Goal: Task Accomplishment & Management: Manage account settings

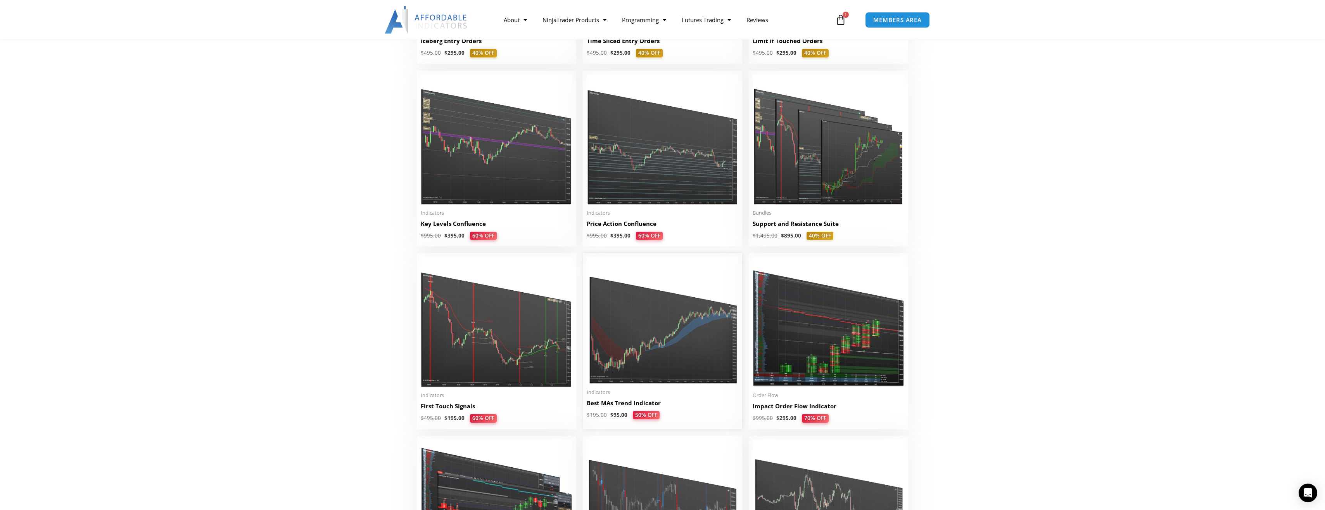
scroll to position [1047, 0]
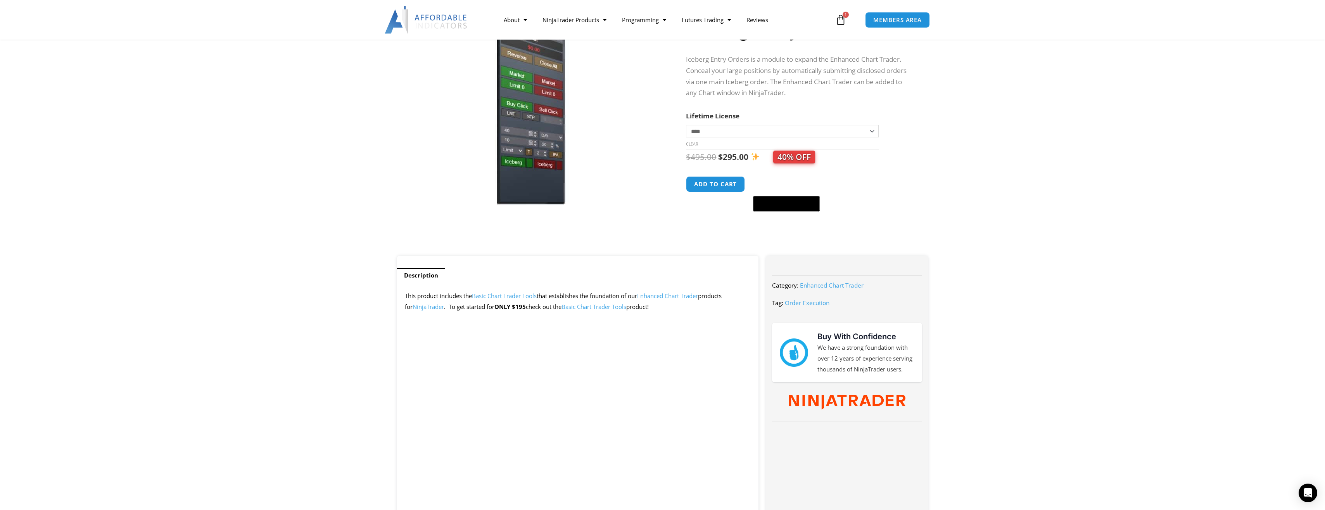
scroll to position [78, 0]
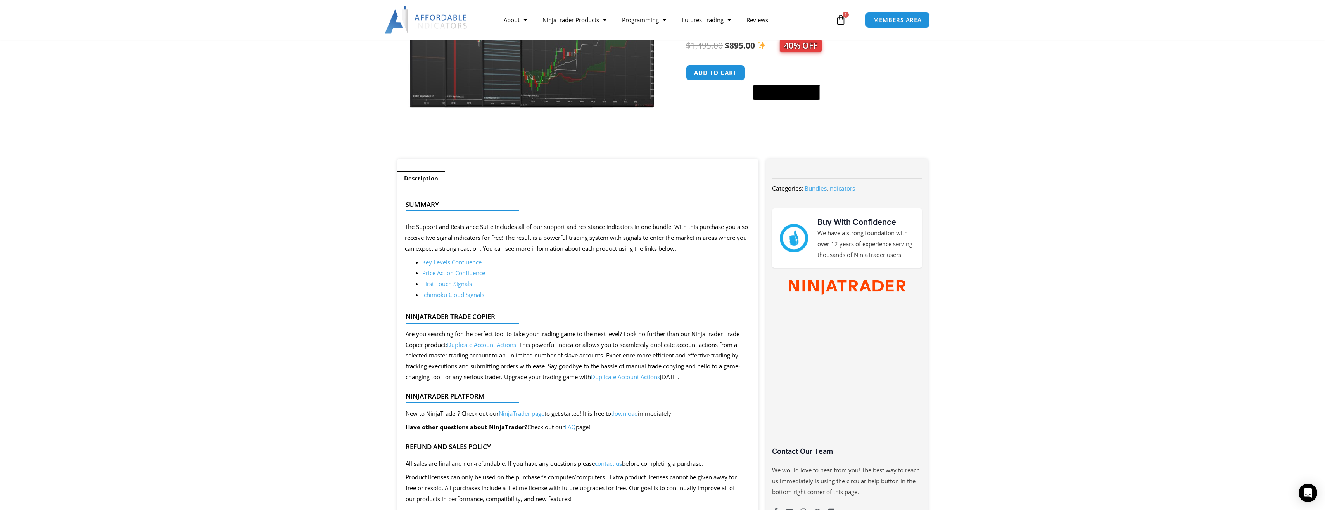
scroll to position [194, 0]
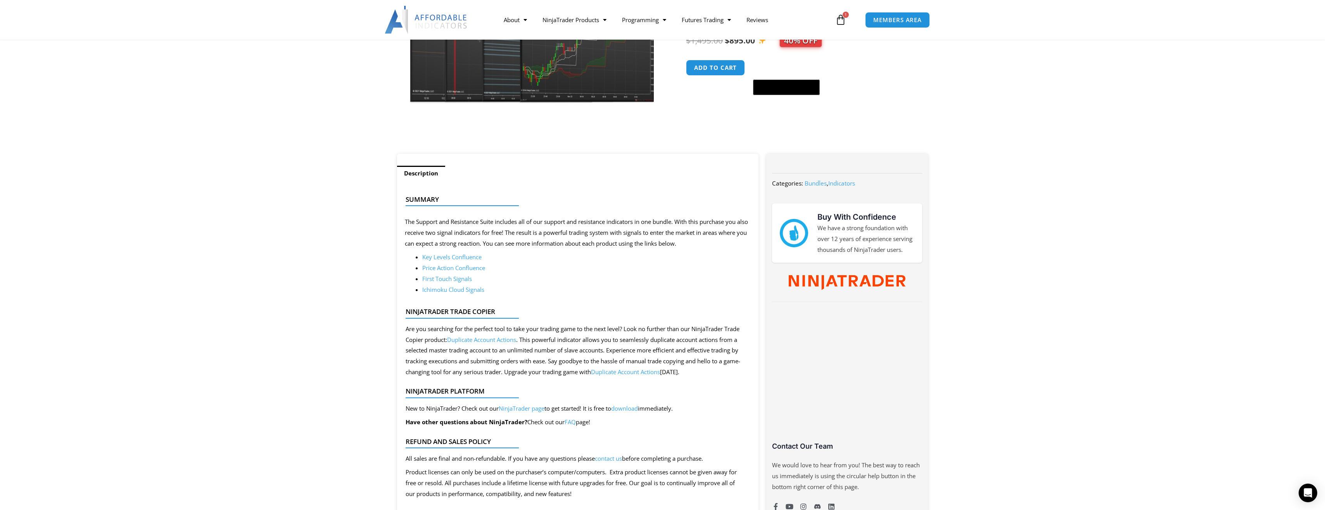
drag, startPoint x: 640, startPoint y: 218, endPoint x: 698, endPoint y: 219, distance: 57.4
click at [698, 219] on div at bounding box center [575, 212] width 339 height 18
drag, startPoint x: 435, startPoint y: 232, endPoint x: 474, endPoint y: 233, distance: 38.8
click at [474, 233] on p "The Support and Resistance Suite includes all of our support and resistance ind…" at bounding box center [578, 232] width 346 height 33
click at [587, 272] on li "Price Action Confluence" at bounding box center [586, 268] width 329 height 11
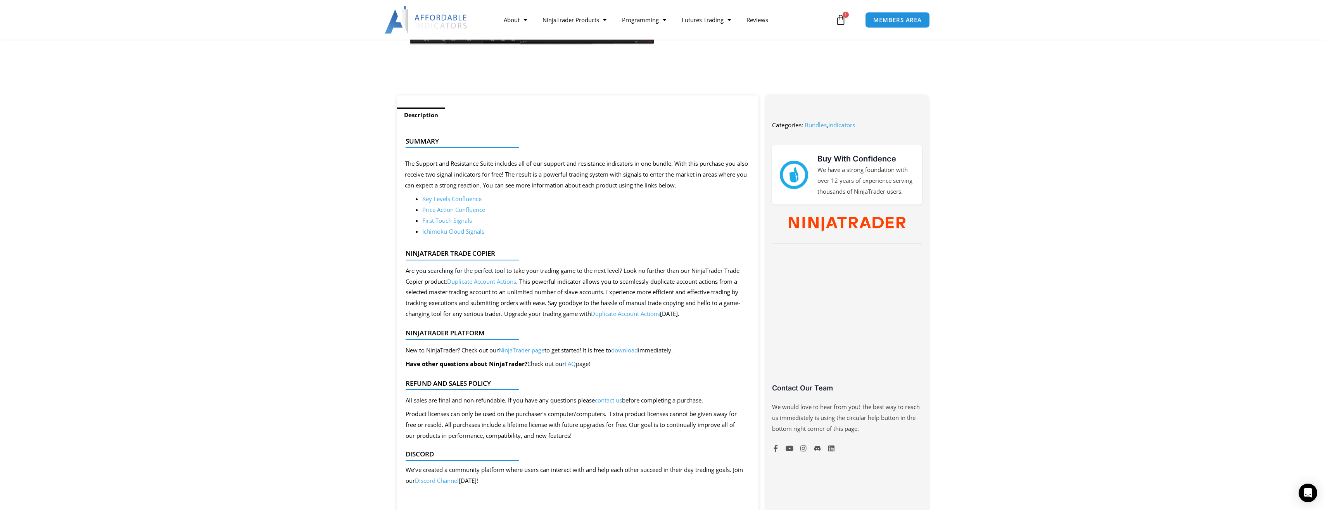
scroll to position [233, 0]
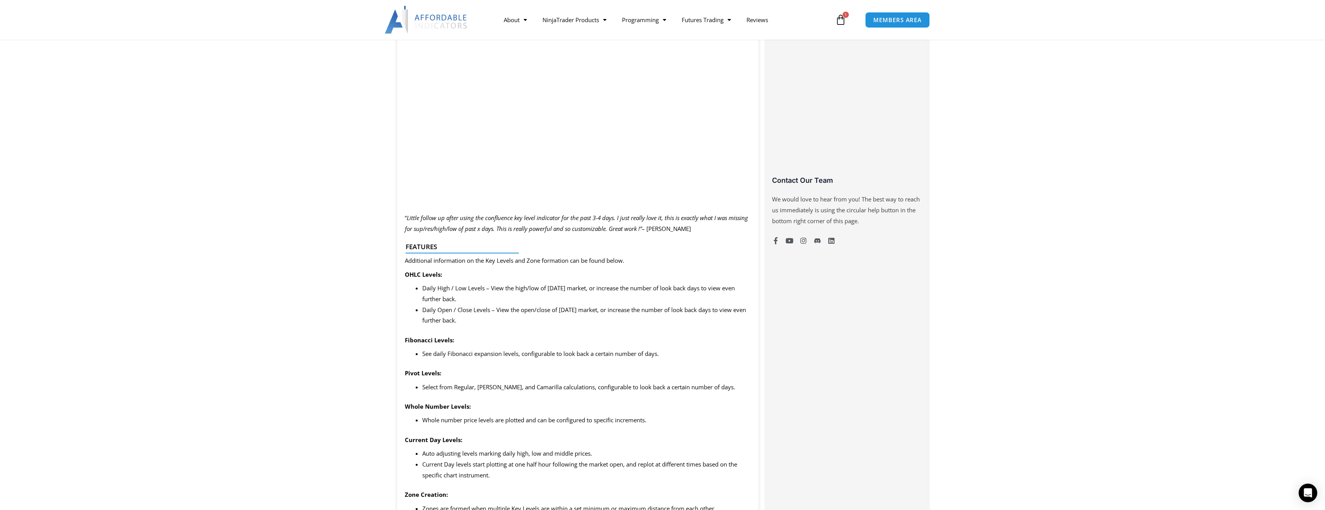
scroll to position [465, 0]
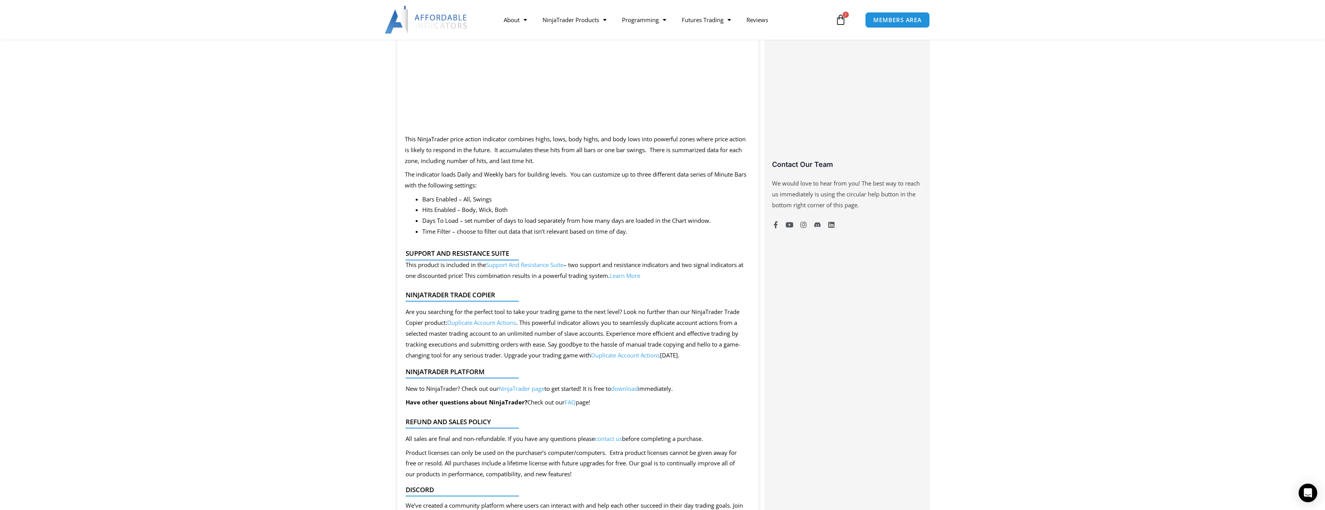
scroll to position [504, 0]
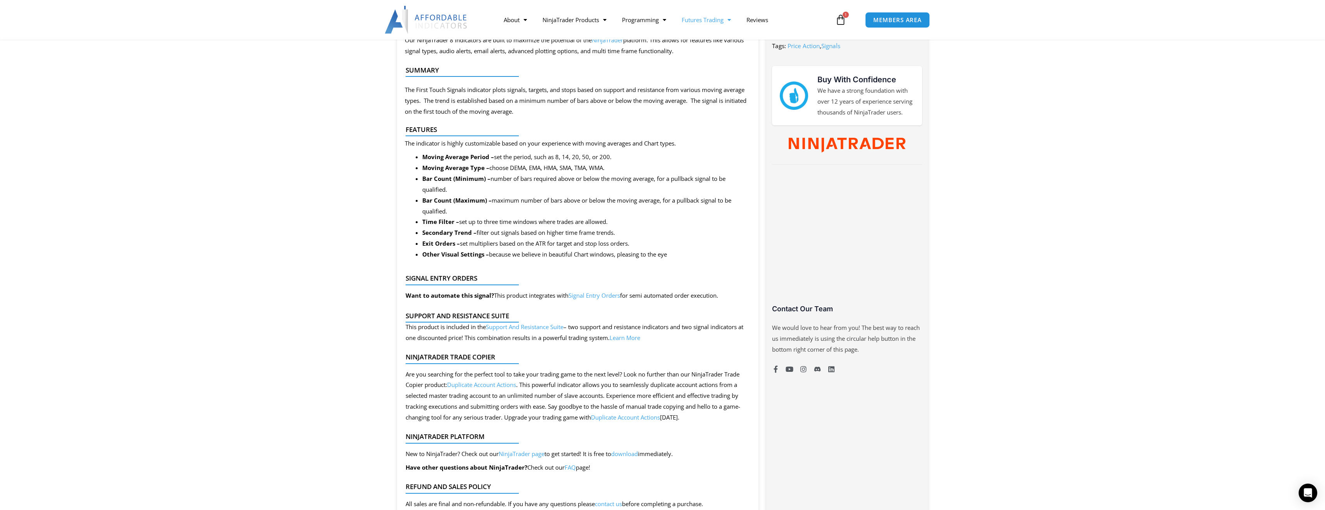
scroll to position [310, 0]
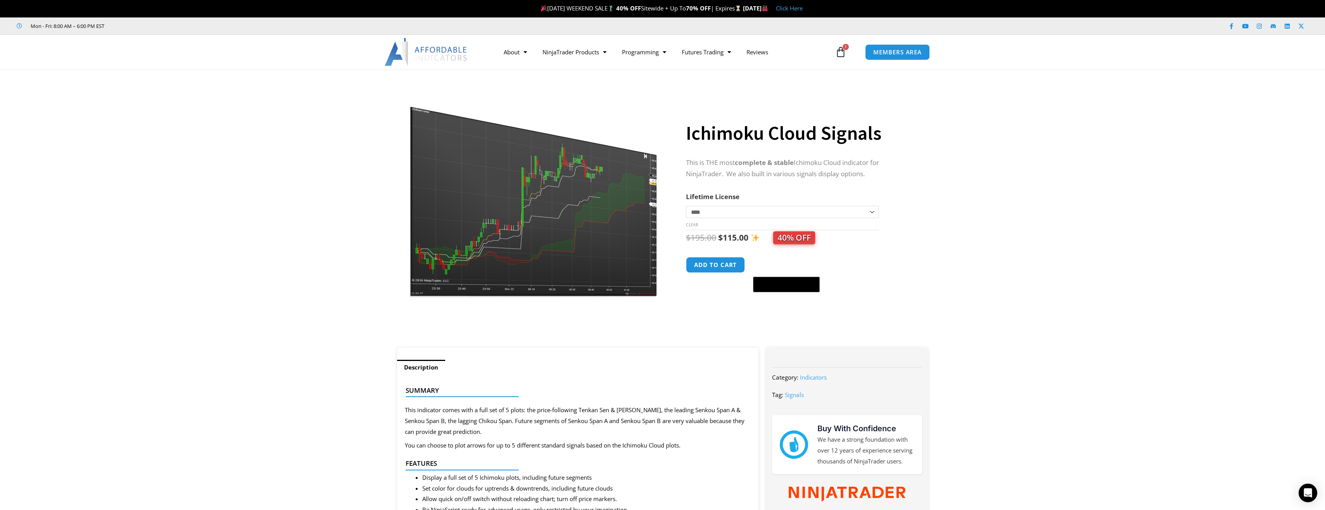
click at [839, 52] on icon at bounding box center [840, 52] width 11 height 11
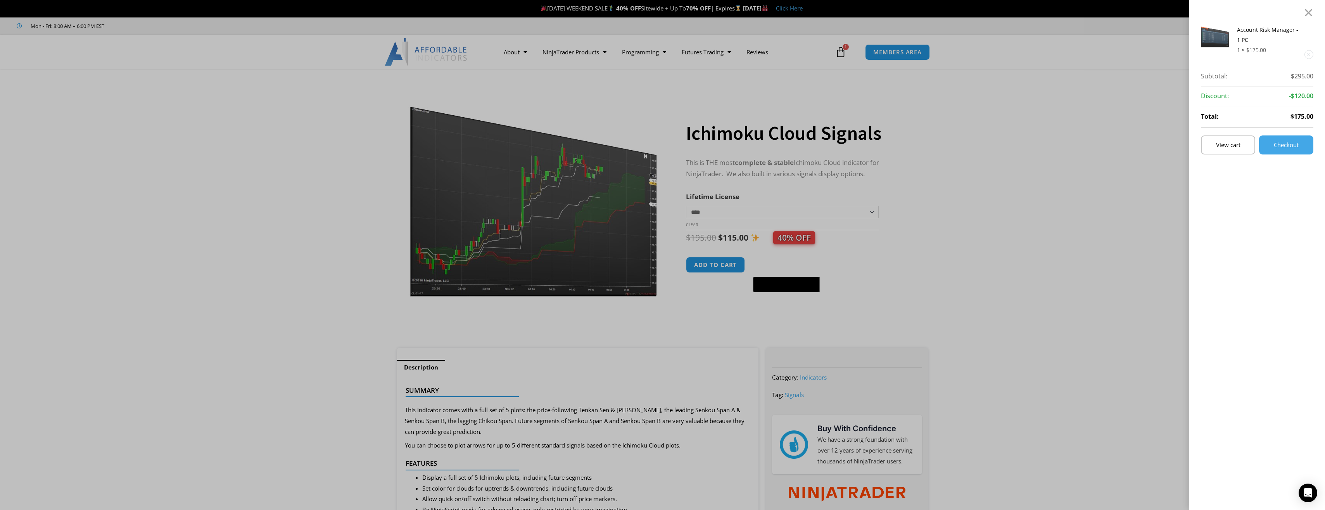
click at [1313, 55] on link "Remove this item" at bounding box center [1309, 54] width 8 height 8
click at [1074, 76] on div "No products in the cart." at bounding box center [662, 255] width 1325 height 510
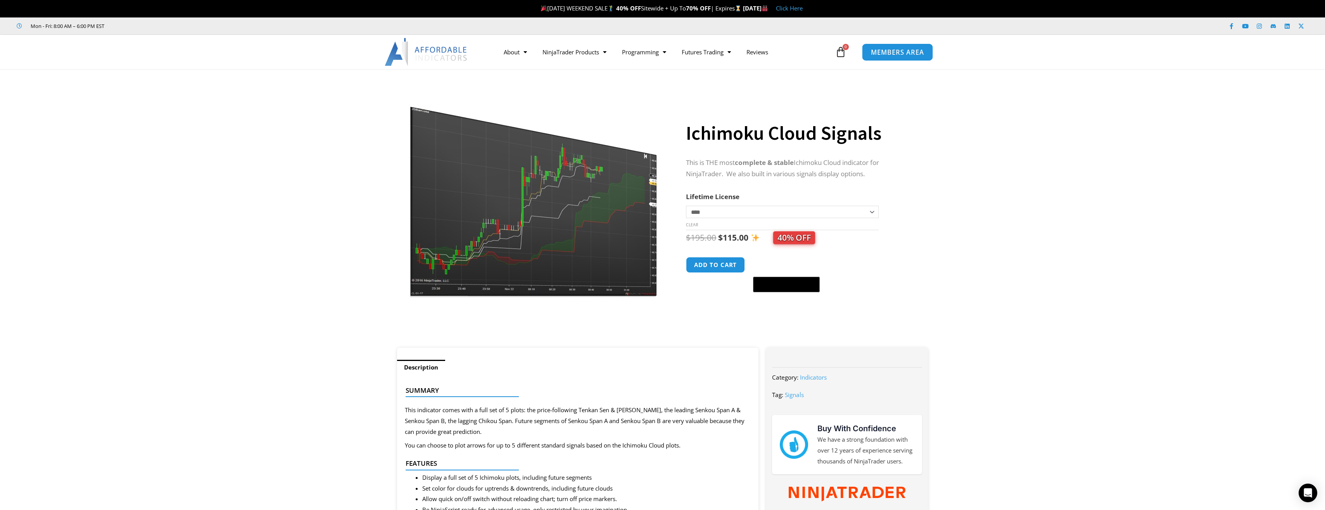
click at [892, 52] on span "MEMBERS AREA" at bounding box center [897, 52] width 53 height 7
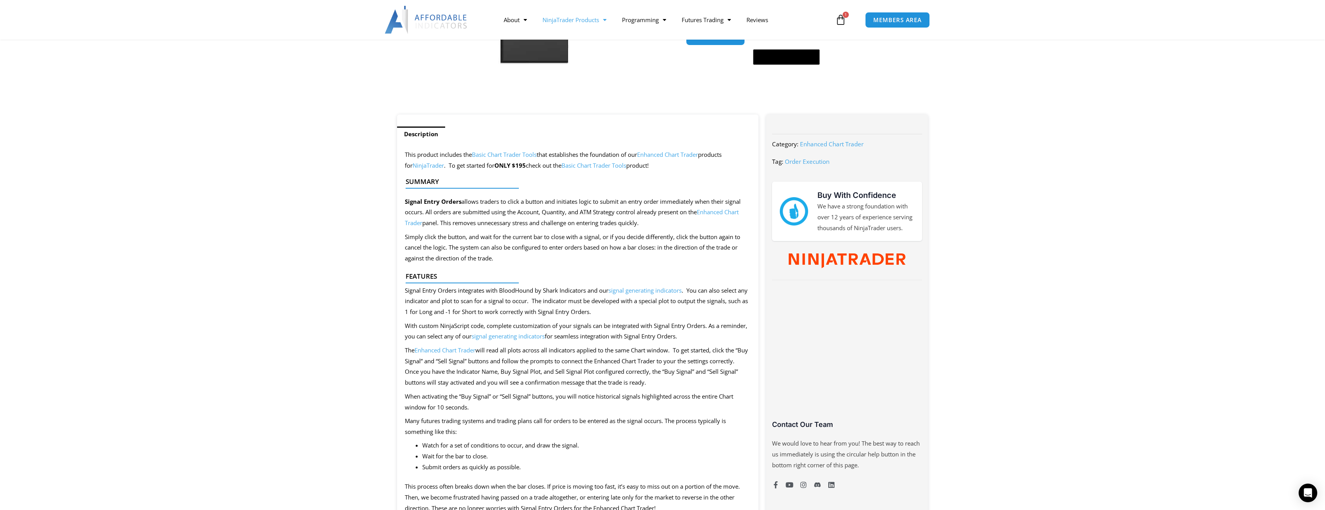
scroll to position [233, 0]
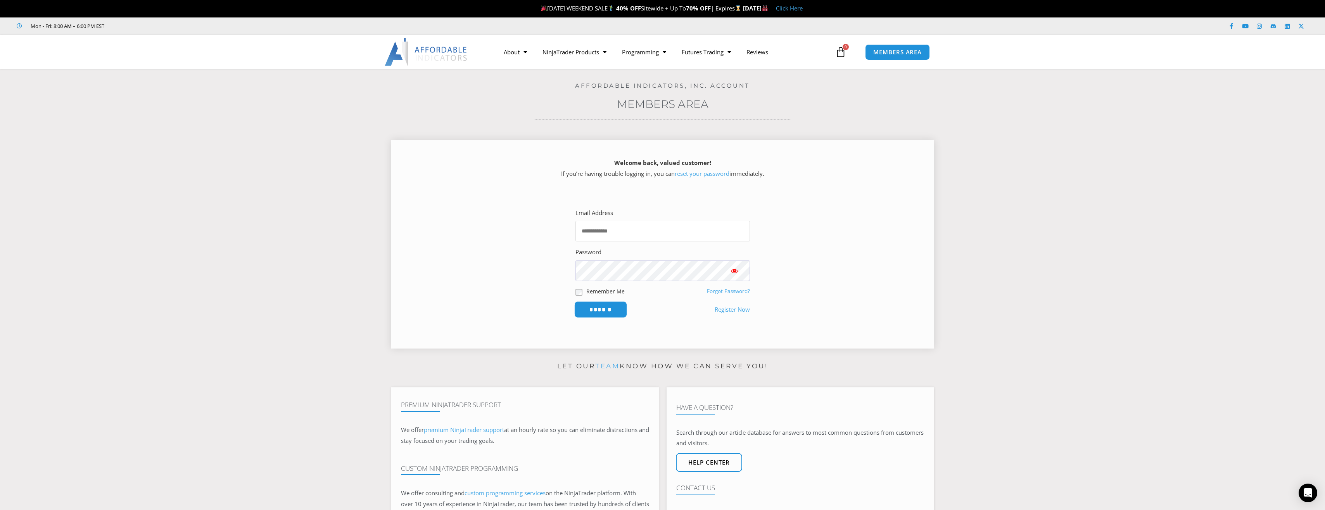
type input "**********"
click at [607, 308] on input "******" at bounding box center [600, 309] width 53 height 17
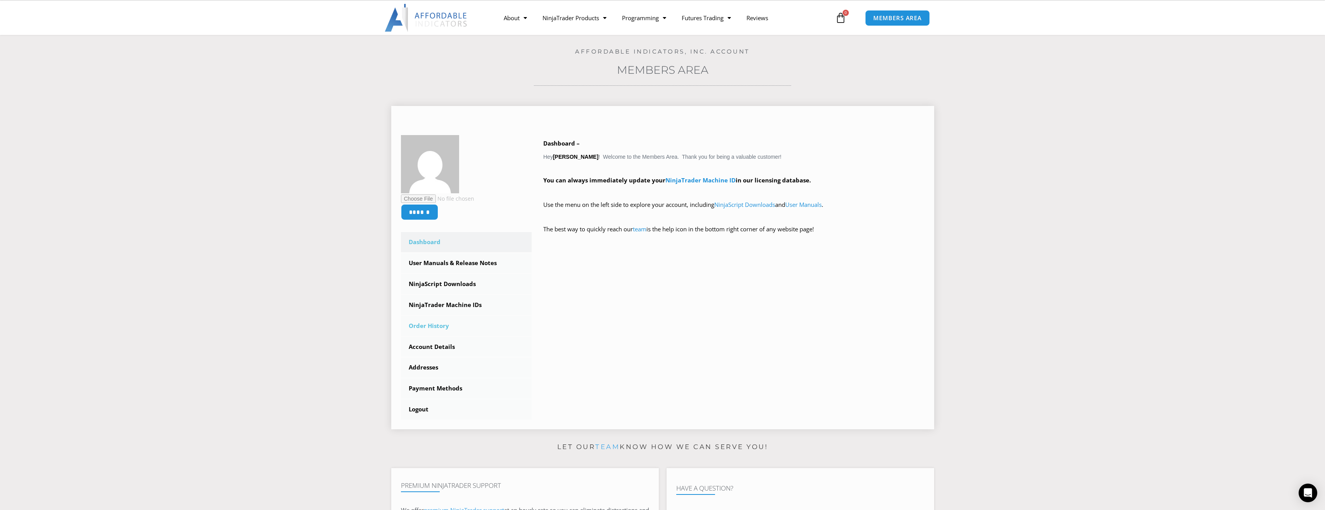
scroll to position [39, 0]
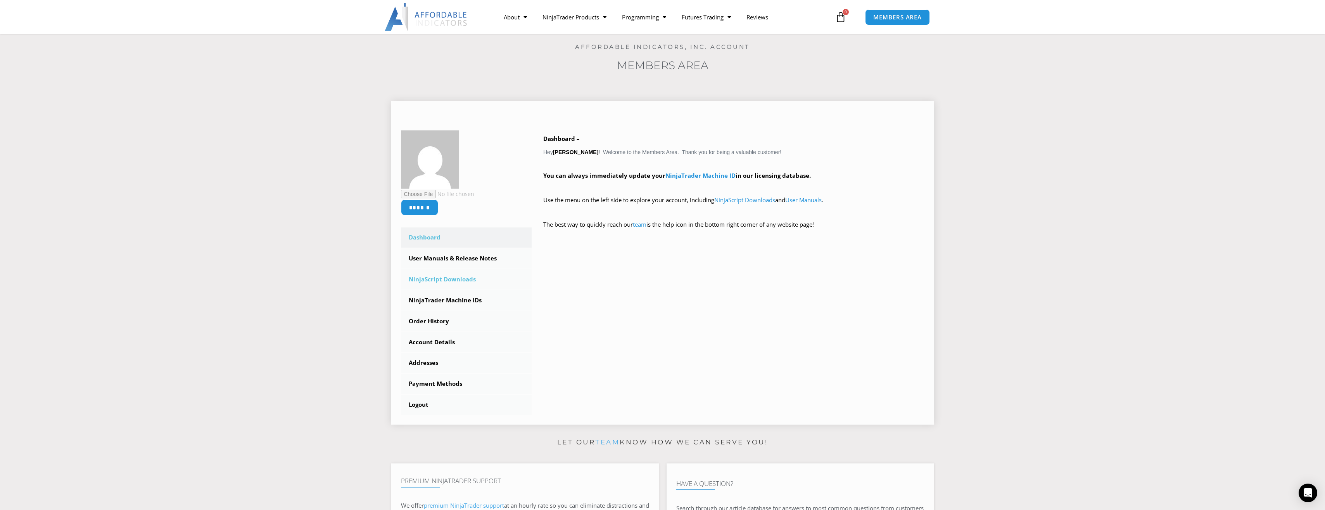
click at [441, 278] on link "NinjaScript Downloads" at bounding box center [466, 279] width 131 height 20
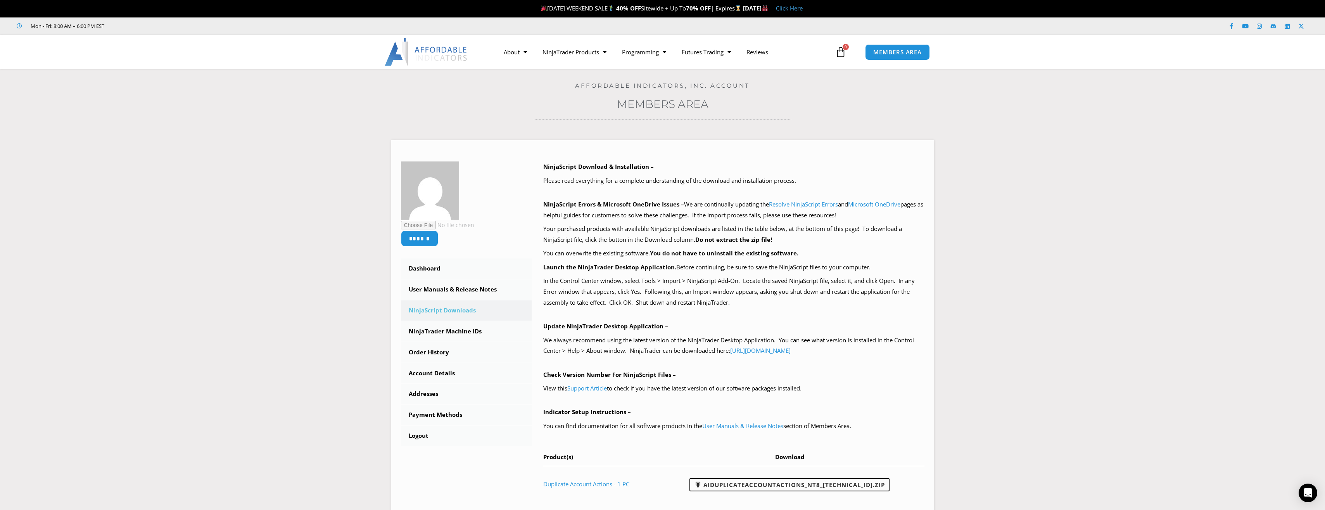
click at [1044, 154] on section "****** Dashboard Subscriptions User Manuals & Release Notes NinjaScript Downloa…" at bounding box center [662, 327] width 1286 height 399
